Goal: Task Accomplishment & Management: Manage account settings

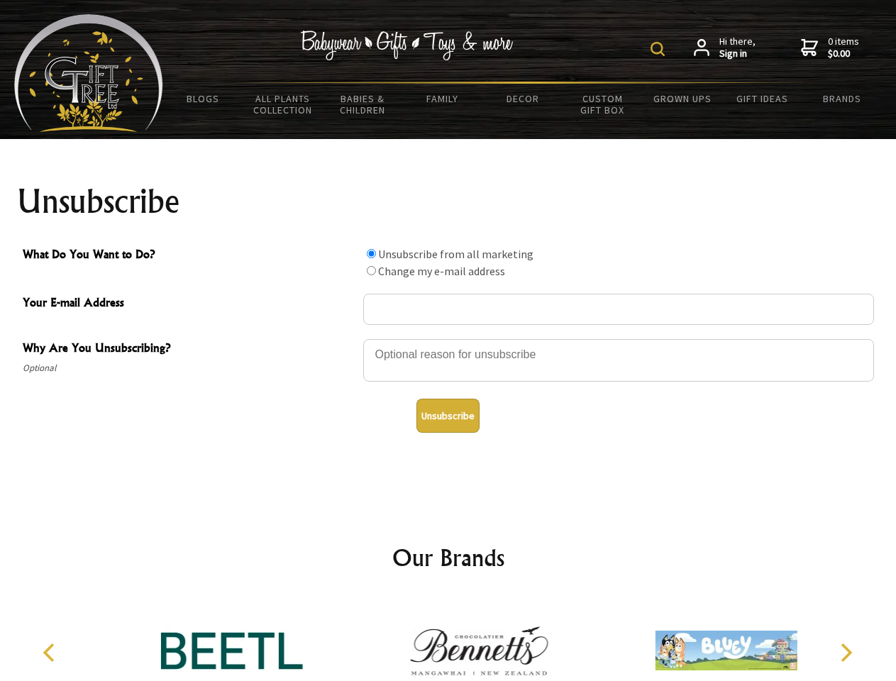
click at [660, 49] on img at bounding box center [658, 49] width 14 height 14
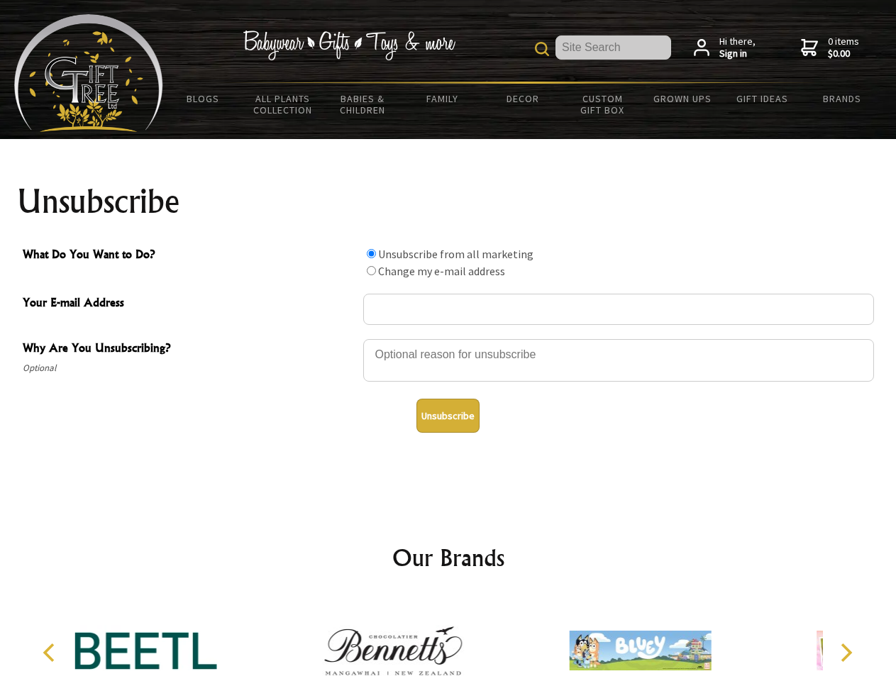
click at [449, 339] on div at bounding box center [618, 363] width 511 height 50
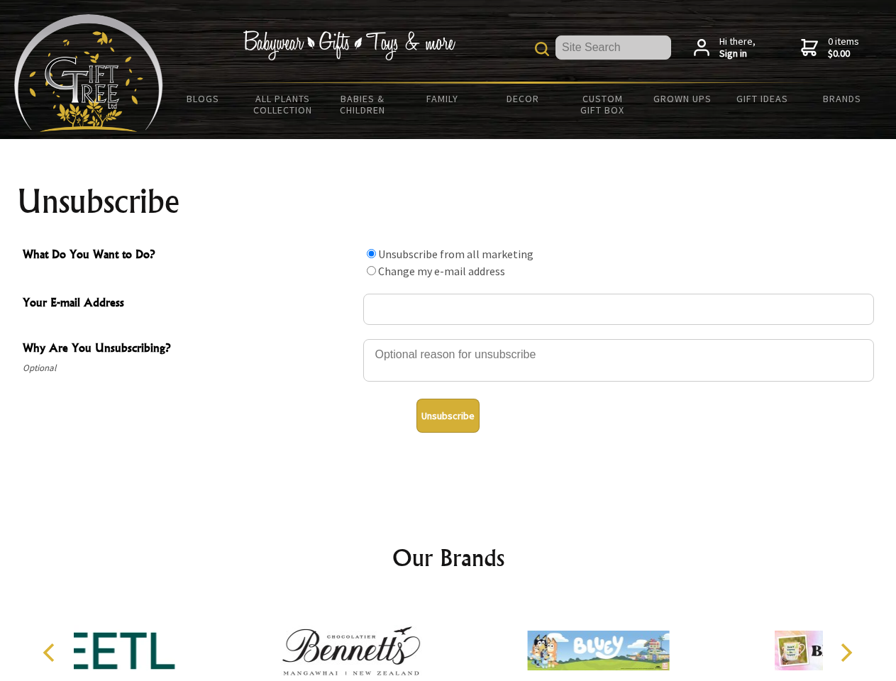
click at [371, 253] on input "What Do You Want to Do?" at bounding box center [371, 253] width 9 height 9
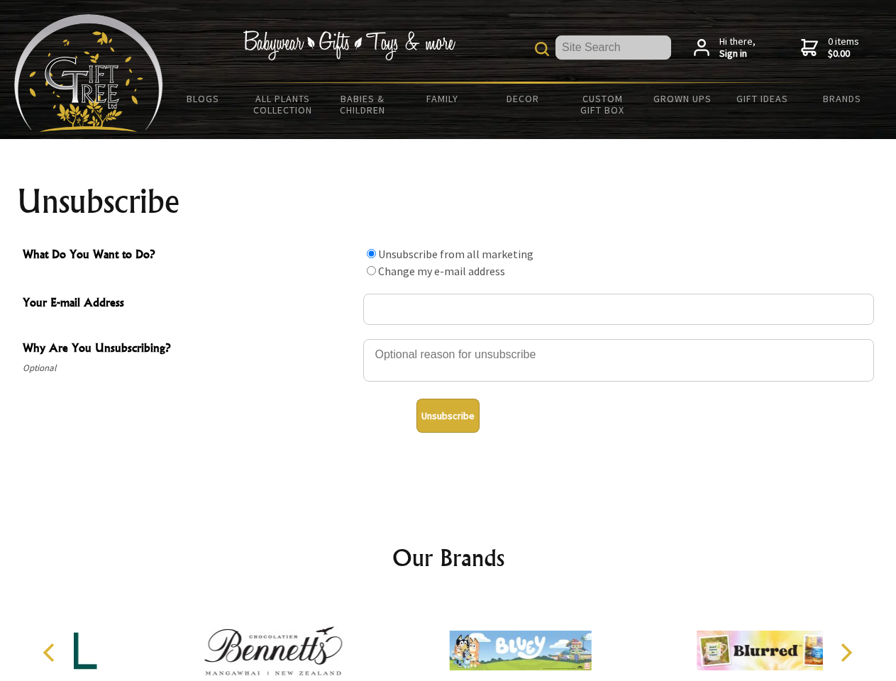
click at [371, 270] on input "What Do You Want to Do?" at bounding box center [371, 270] width 9 height 9
radio input "true"
click at [448, 416] on button "Unsubscribe" at bounding box center [448, 416] width 63 height 34
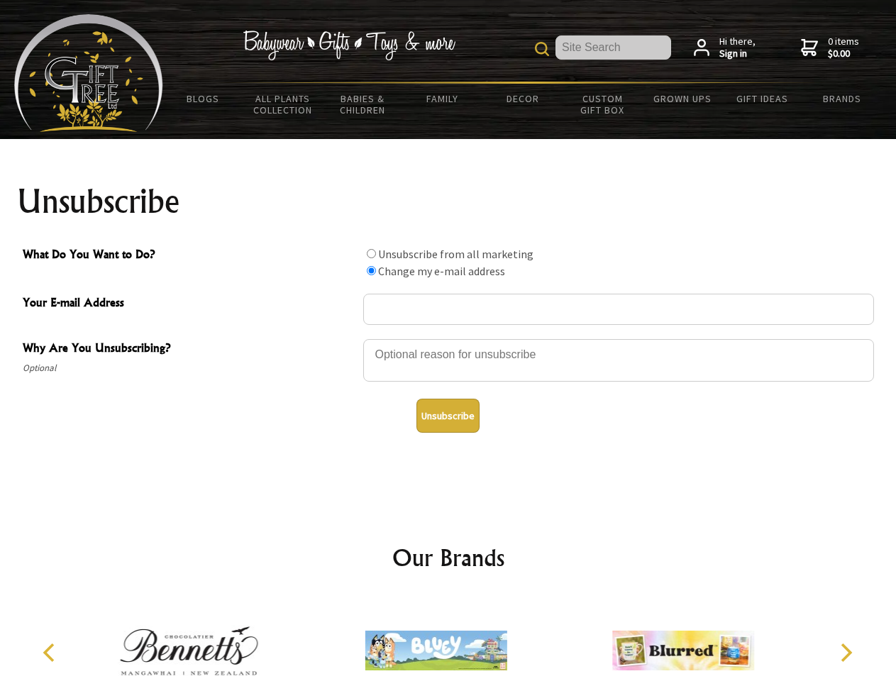
click at [51, 653] on icon "Previous" at bounding box center [50, 653] width 18 height 18
click at [846, 653] on icon "Next" at bounding box center [845, 653] width 18 height 18
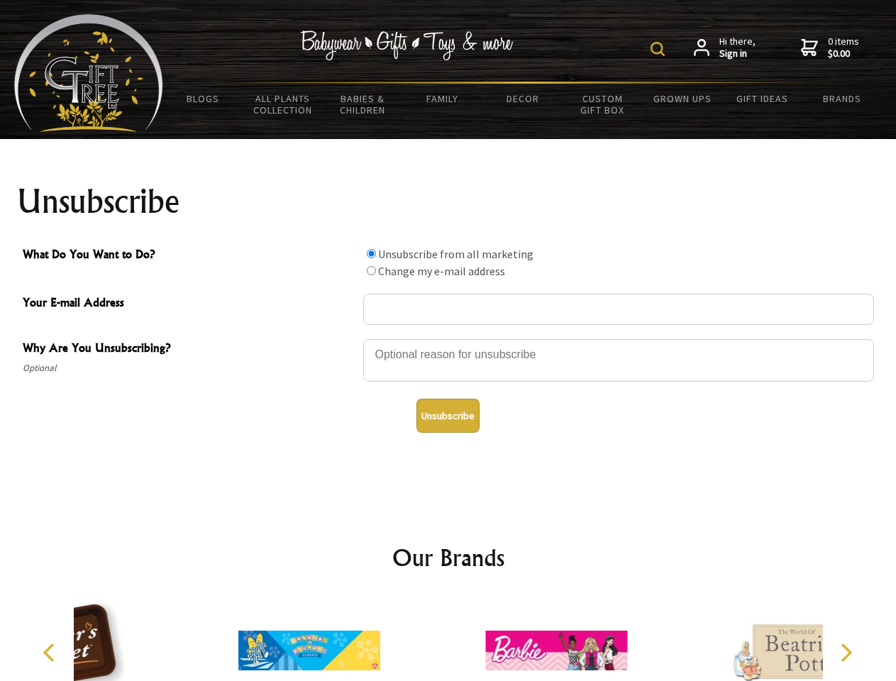
click at [660, 49] on img at bounding box center [658, 49] width 14 height 14
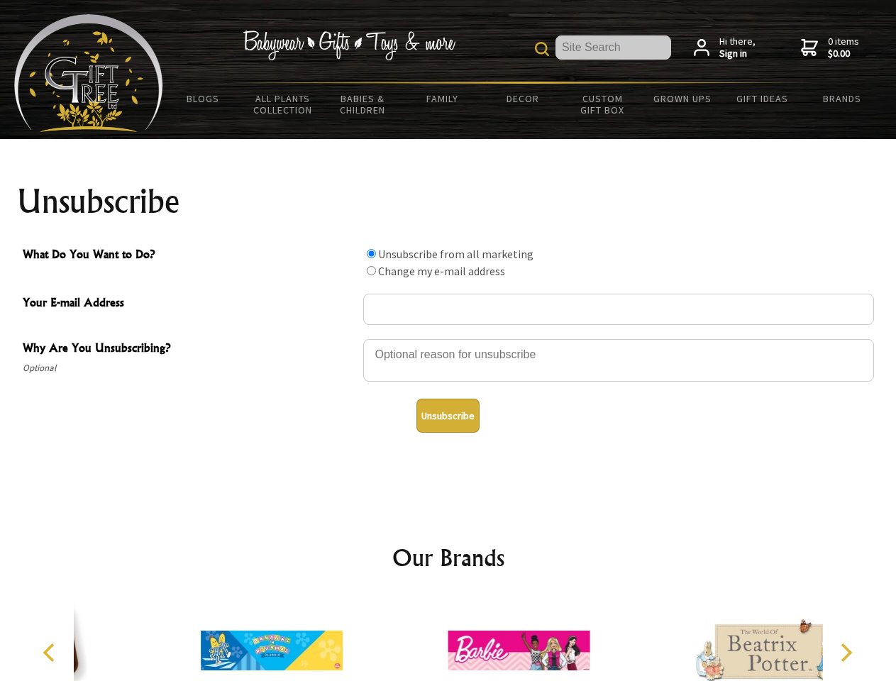
click at [449, 339] on div at bounding box center [618, 363] width 511 height 50
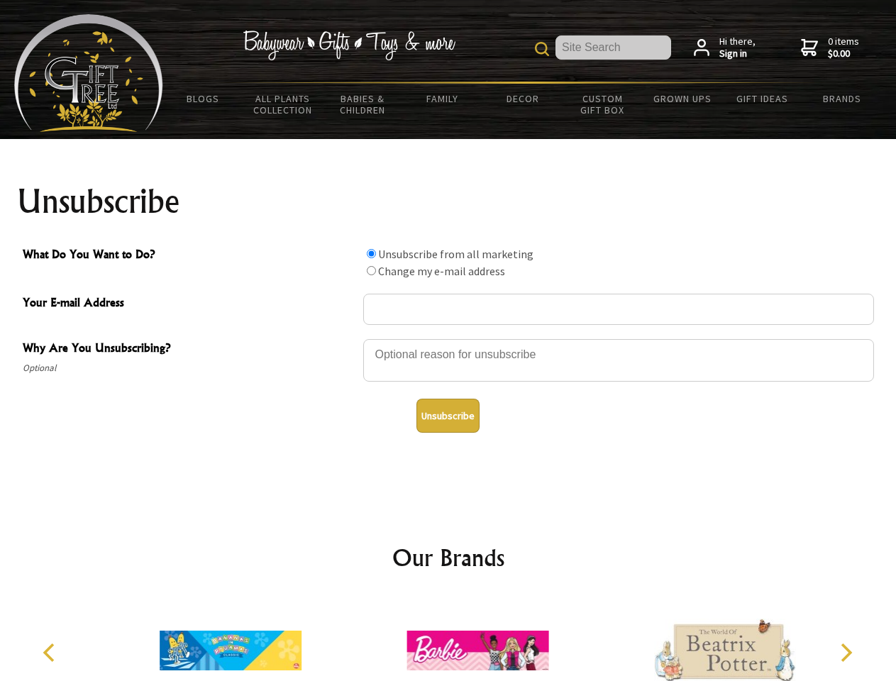
click at [371, 253] on input "What Do You Want to Do?" at bounding box center [371, 253] width 9 height 9
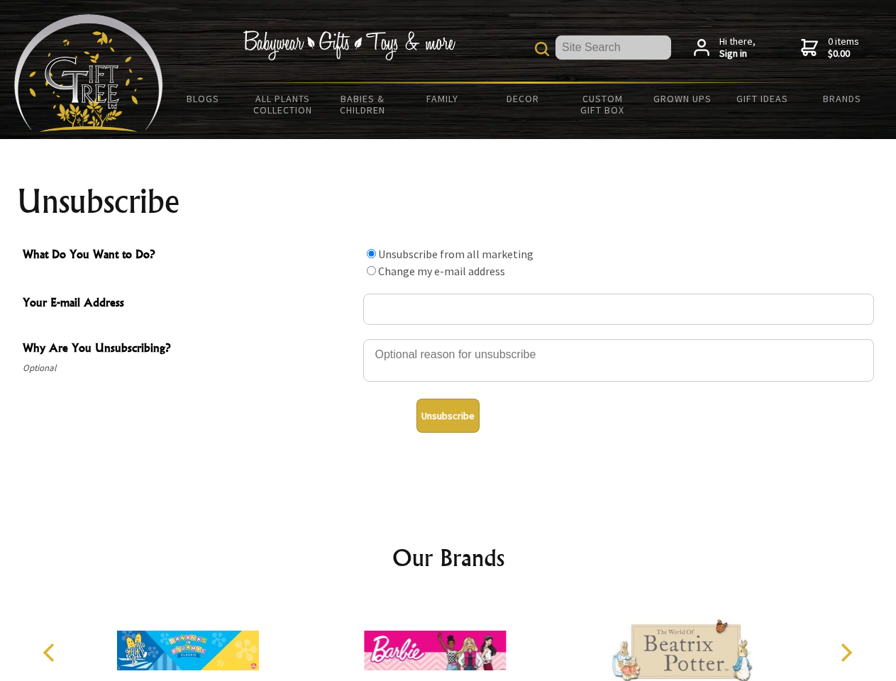
click at [371, 270] on input "What Do You Want to Do?" at bounding box center [371, 270] width 9 height 9
radio input "true"
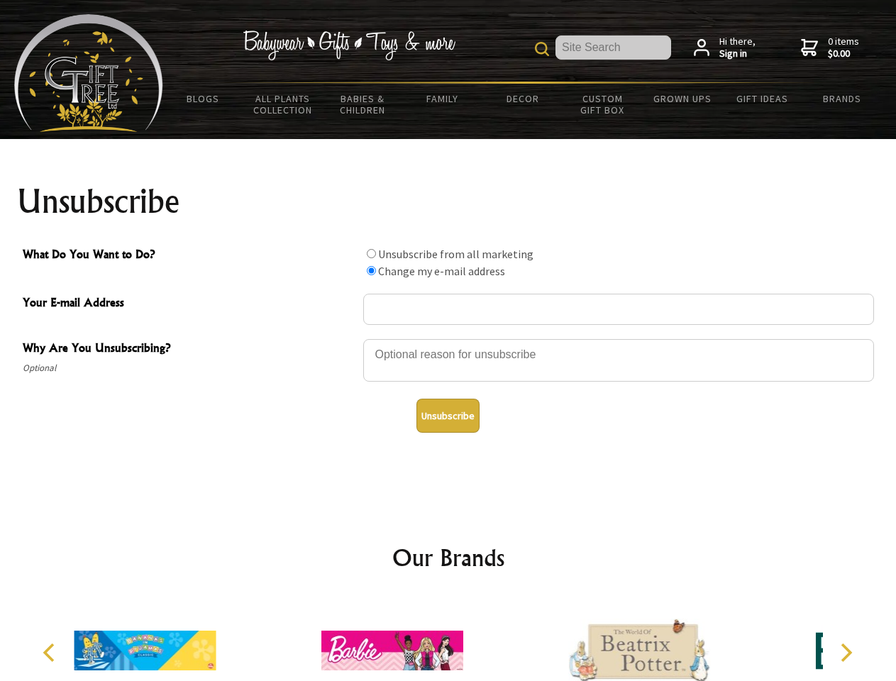
click at [448, 416] on button "Unsubscribe" at bounding box center [448, 416] width 63 height 34
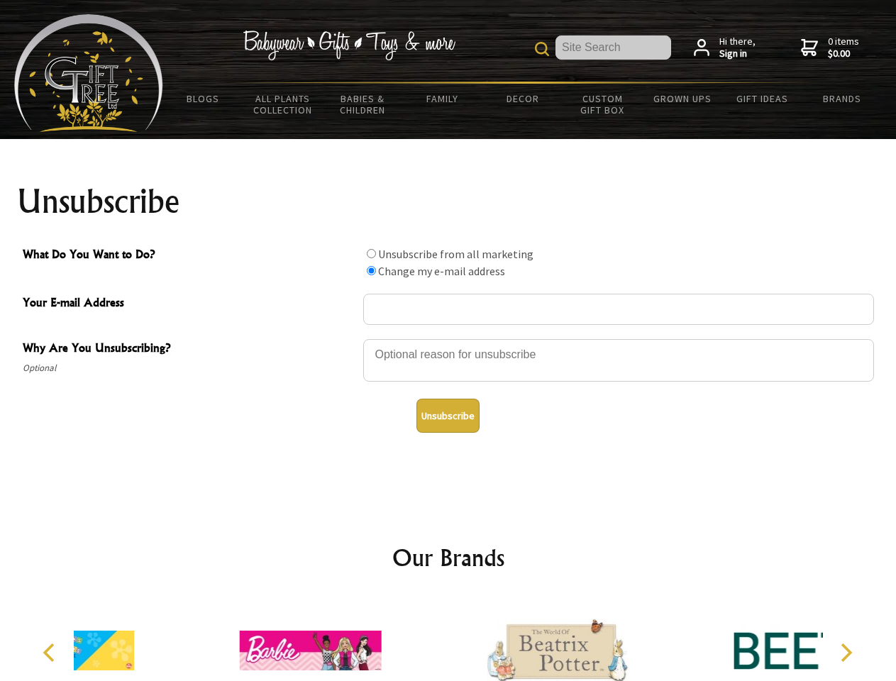
click at [51, 653] on icon "Previous" at bounding box center [50, 653] width 18 height 18
click at [846, 653] on icon "Next" at bounding box center [845, 653] width 18 height 18
